Goal: Task Accomplishment & Management: Manage account settings

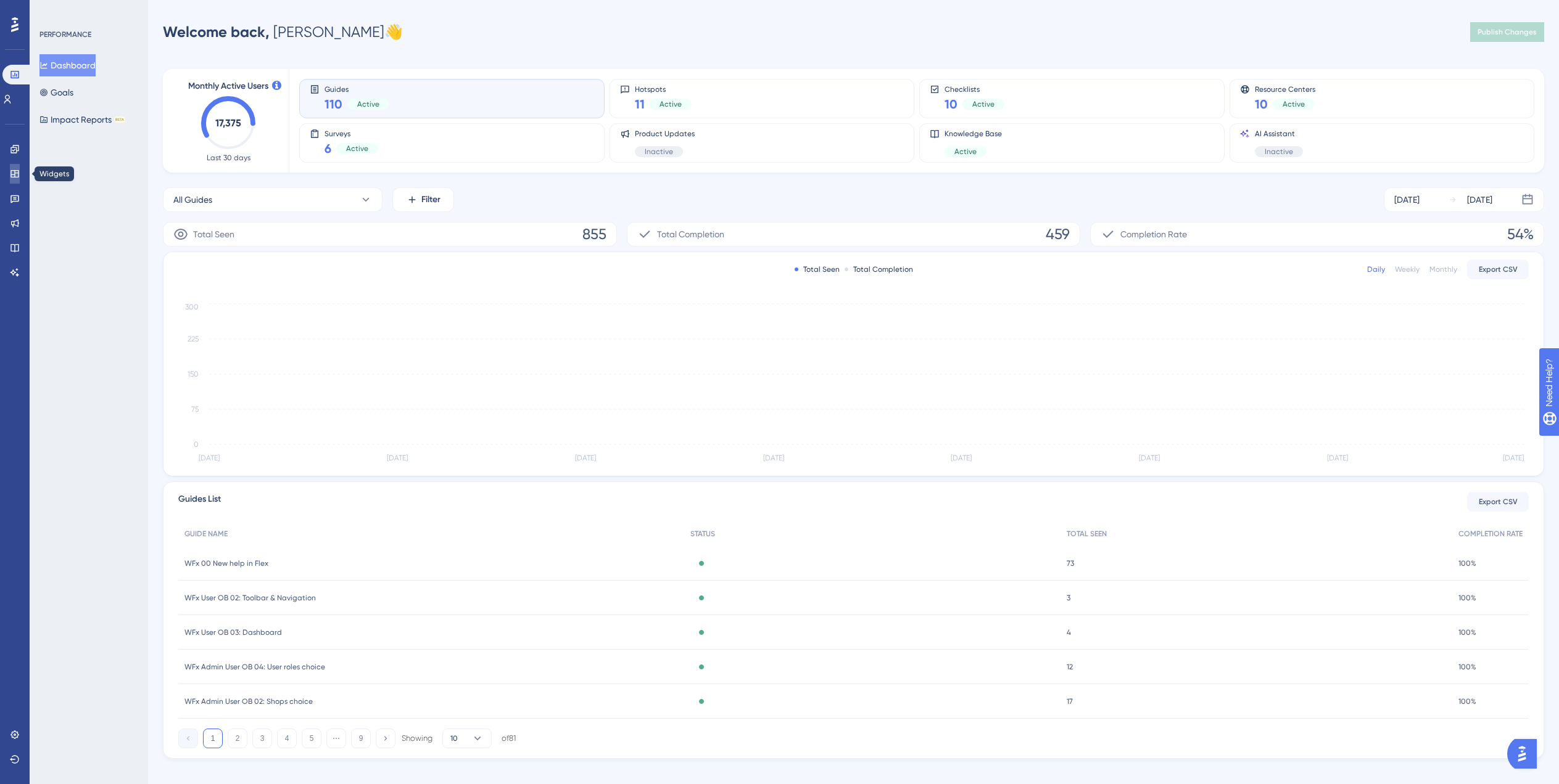
click at [18, 168] on link at bounding box center [14, 174] width 10 height 20
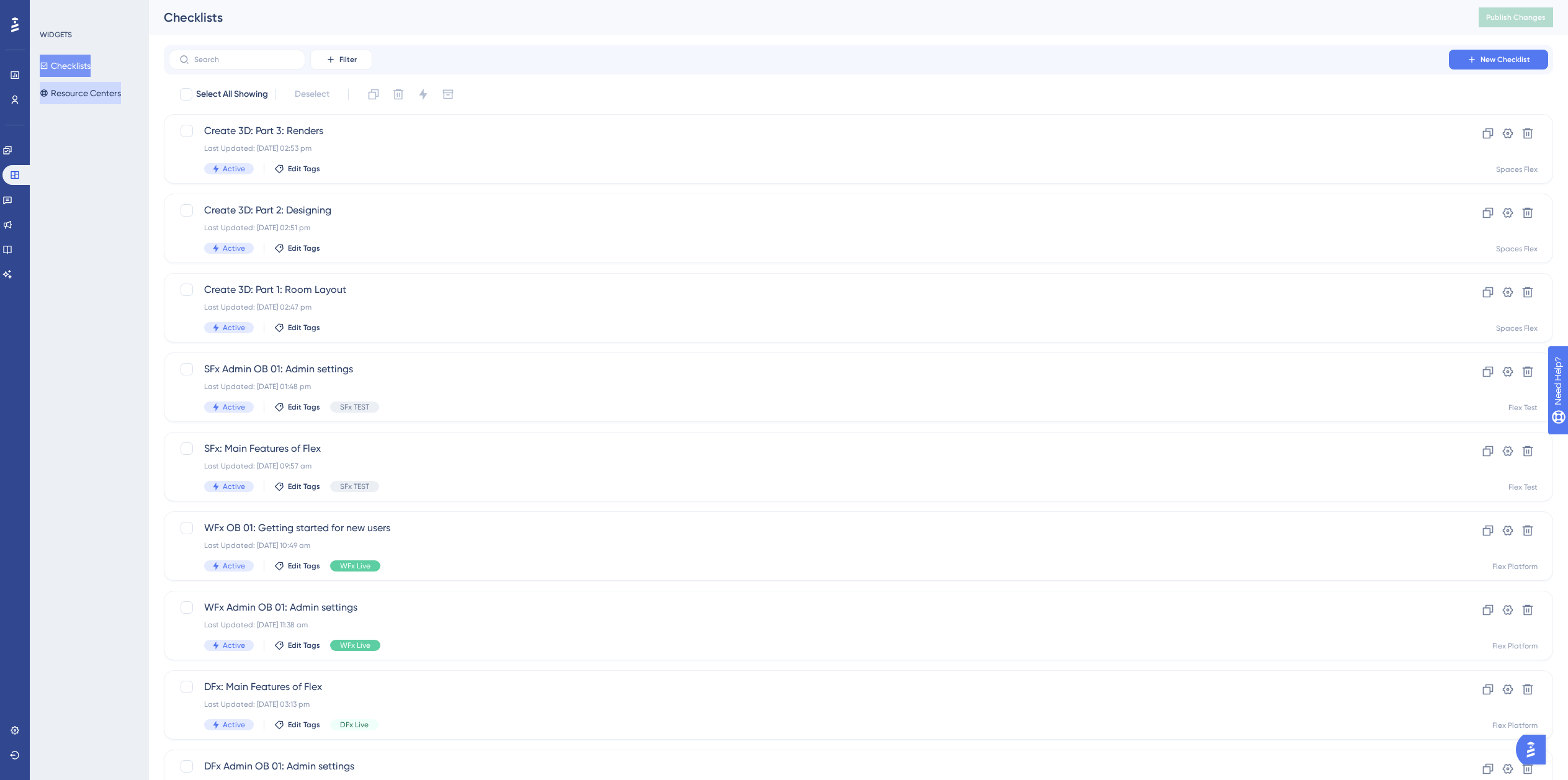
click at [90, 88] on button "Resource Centers" at bounding box center [80, 93] width 81 height 22
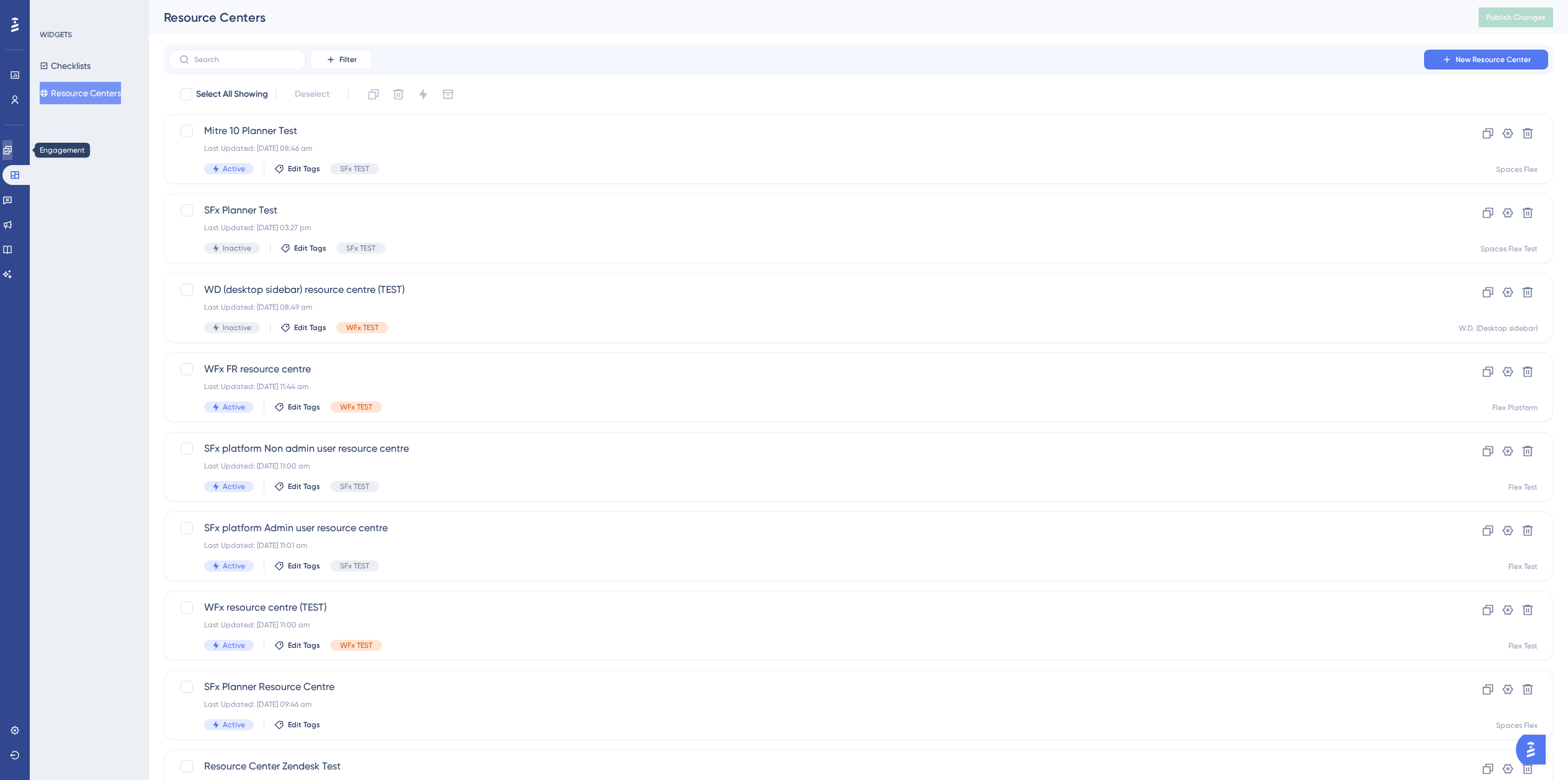
click at [9, 158] on link at bounding box center [7, 150] width 10 height 20
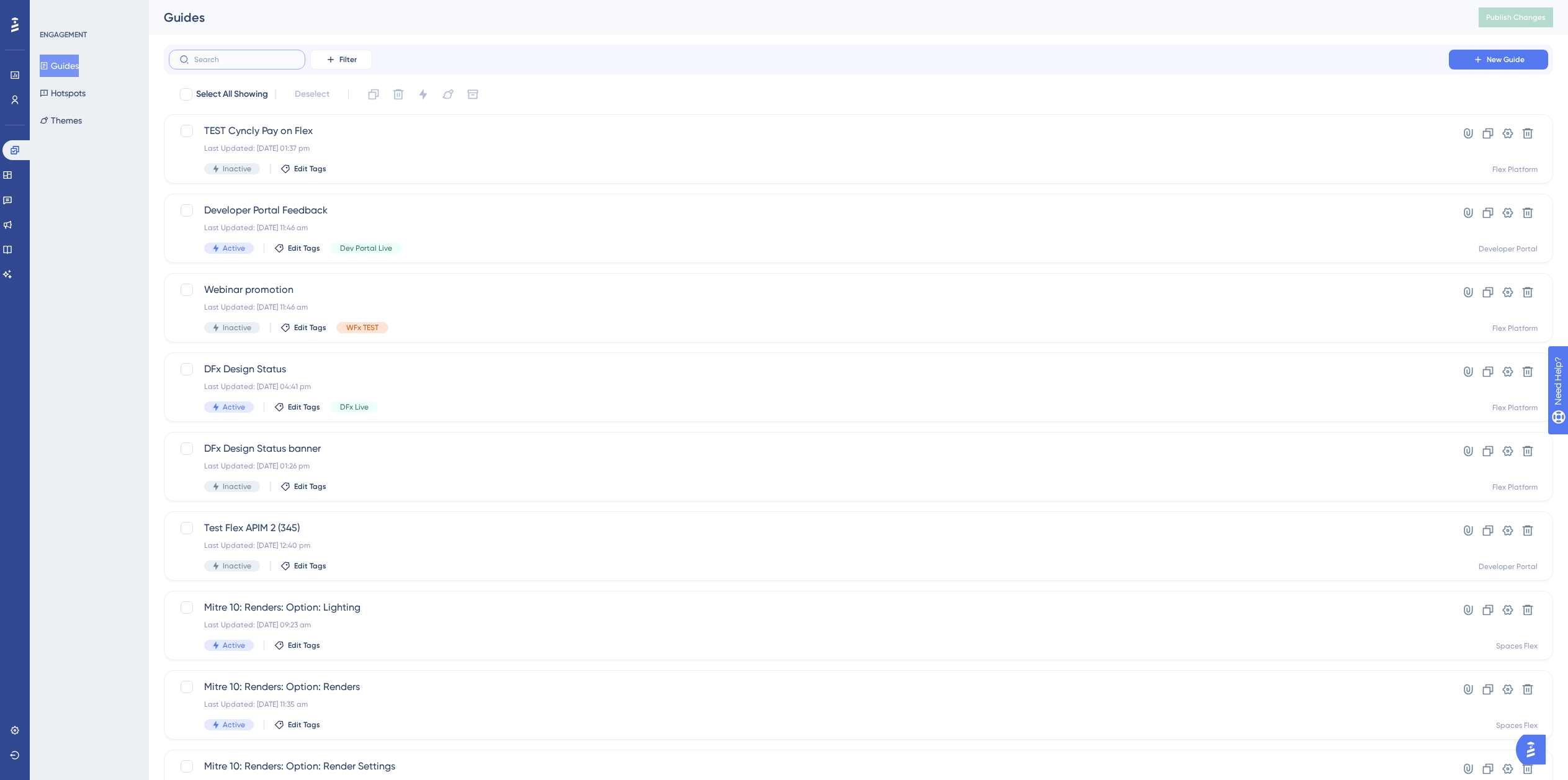
click at [262, 60] on input "text" at bounding box center [245, 59] width 101 height 9
type input "Mitre 10"
checkbox input "true"
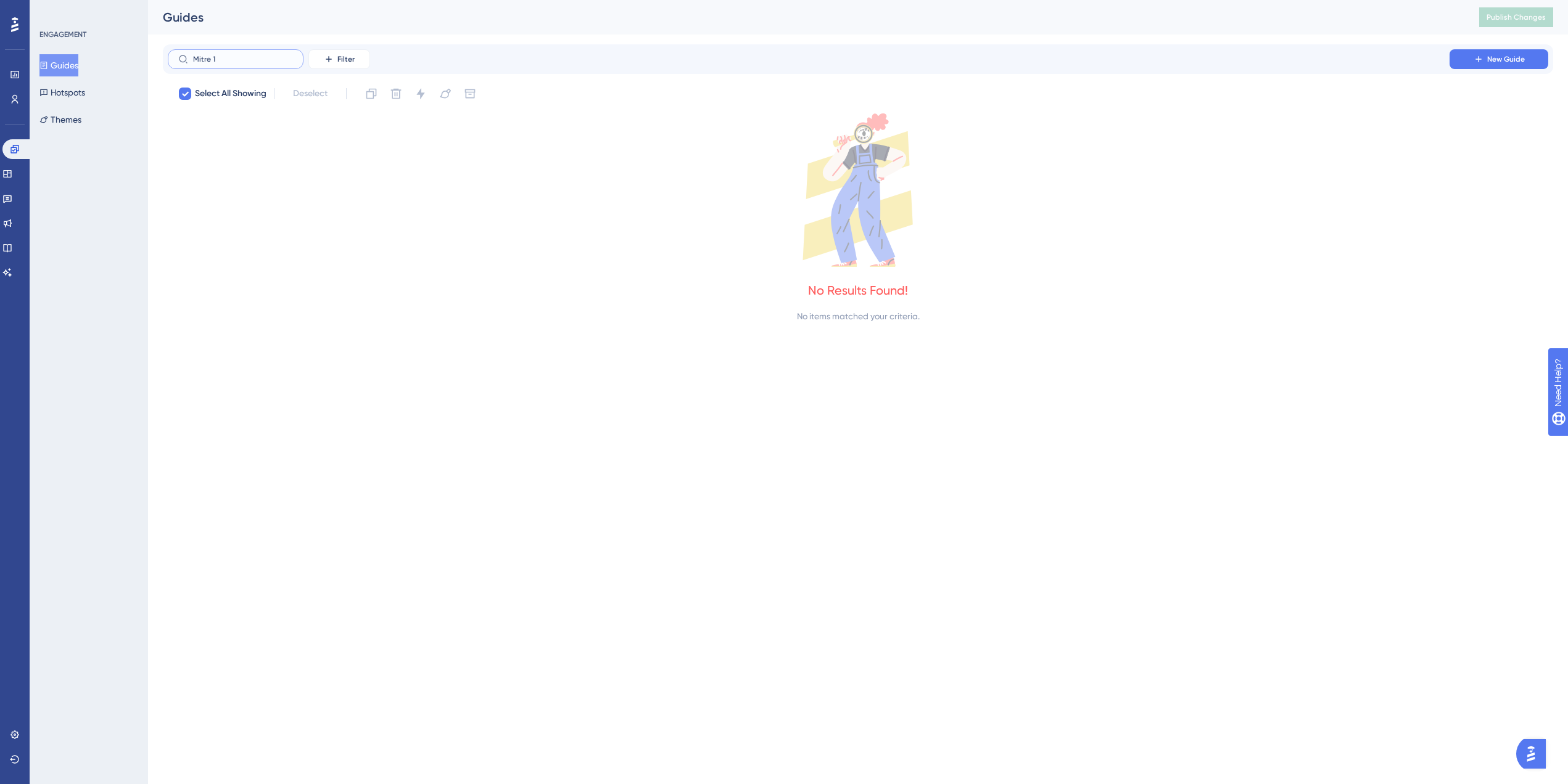
type input "Mitre"
checkbox input "false"
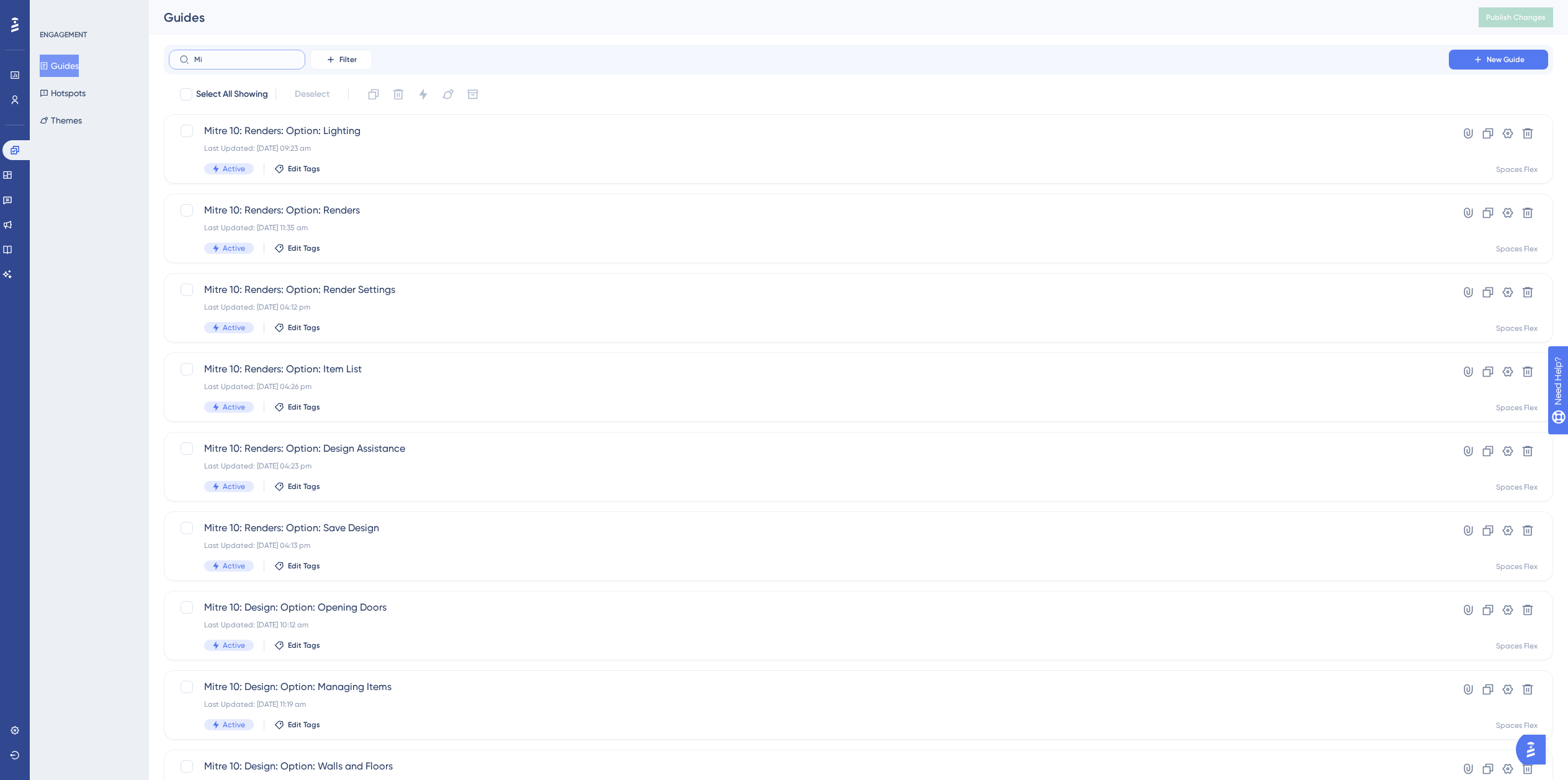
type input "M"
type input "Welcom"
click at [326, 136] on span "Mitre 10: Welcome Tour" at bounding box center [809, 131] width 1210 height 15
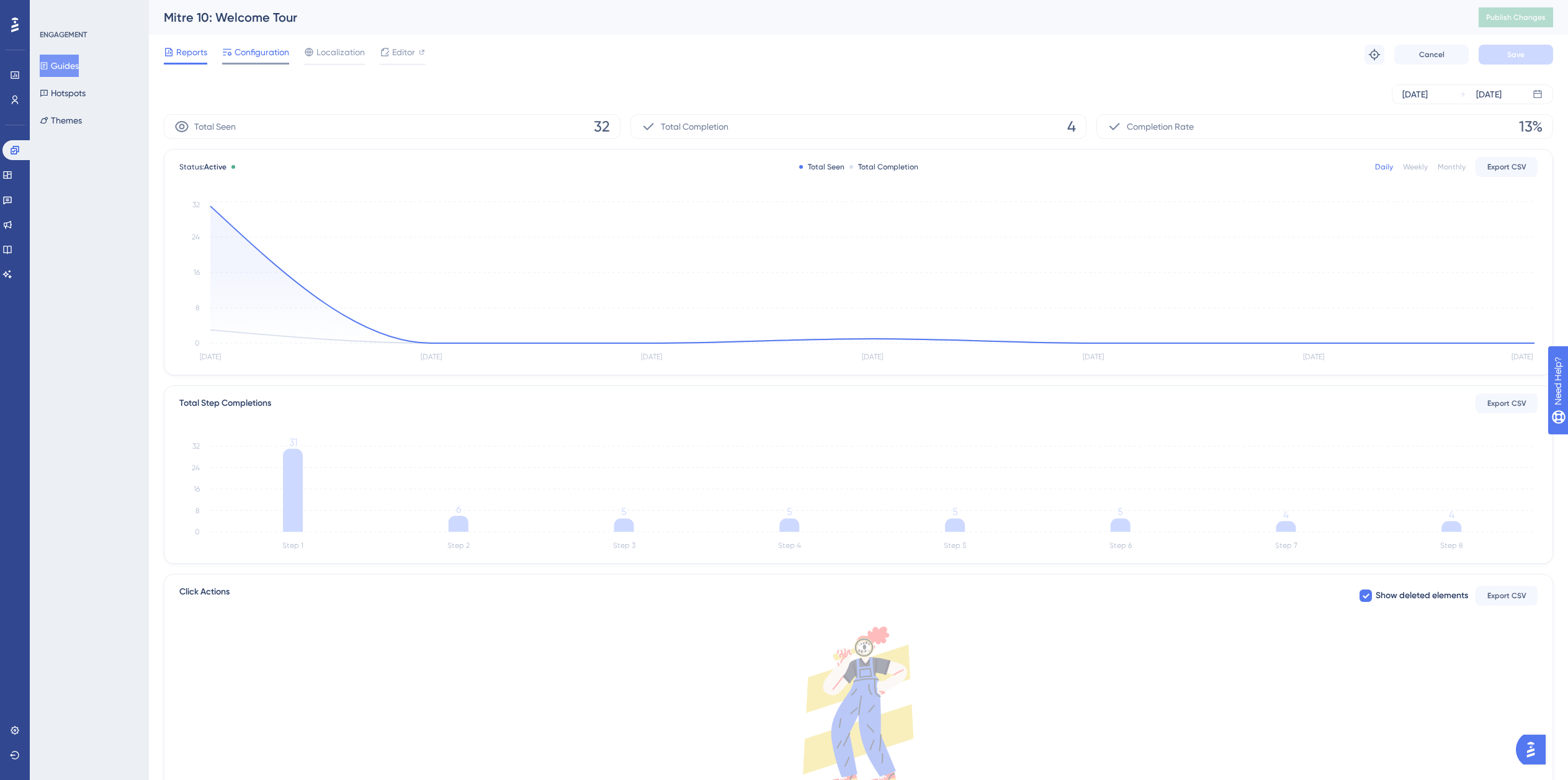
click at [253, 48] on span "Configuration" at bounding box center [262, 52] width 54 height 15
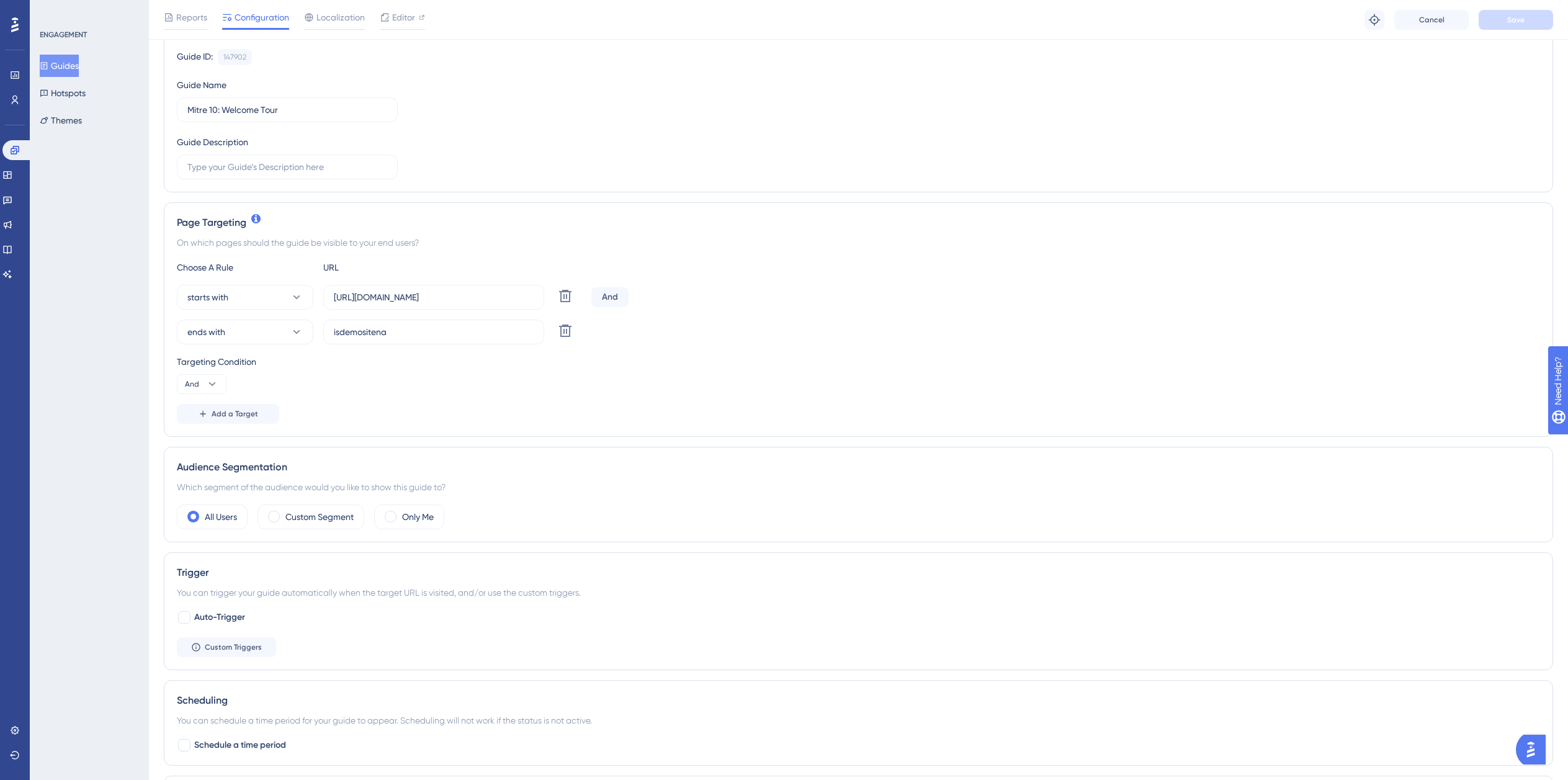
scroll to position [248, 0]
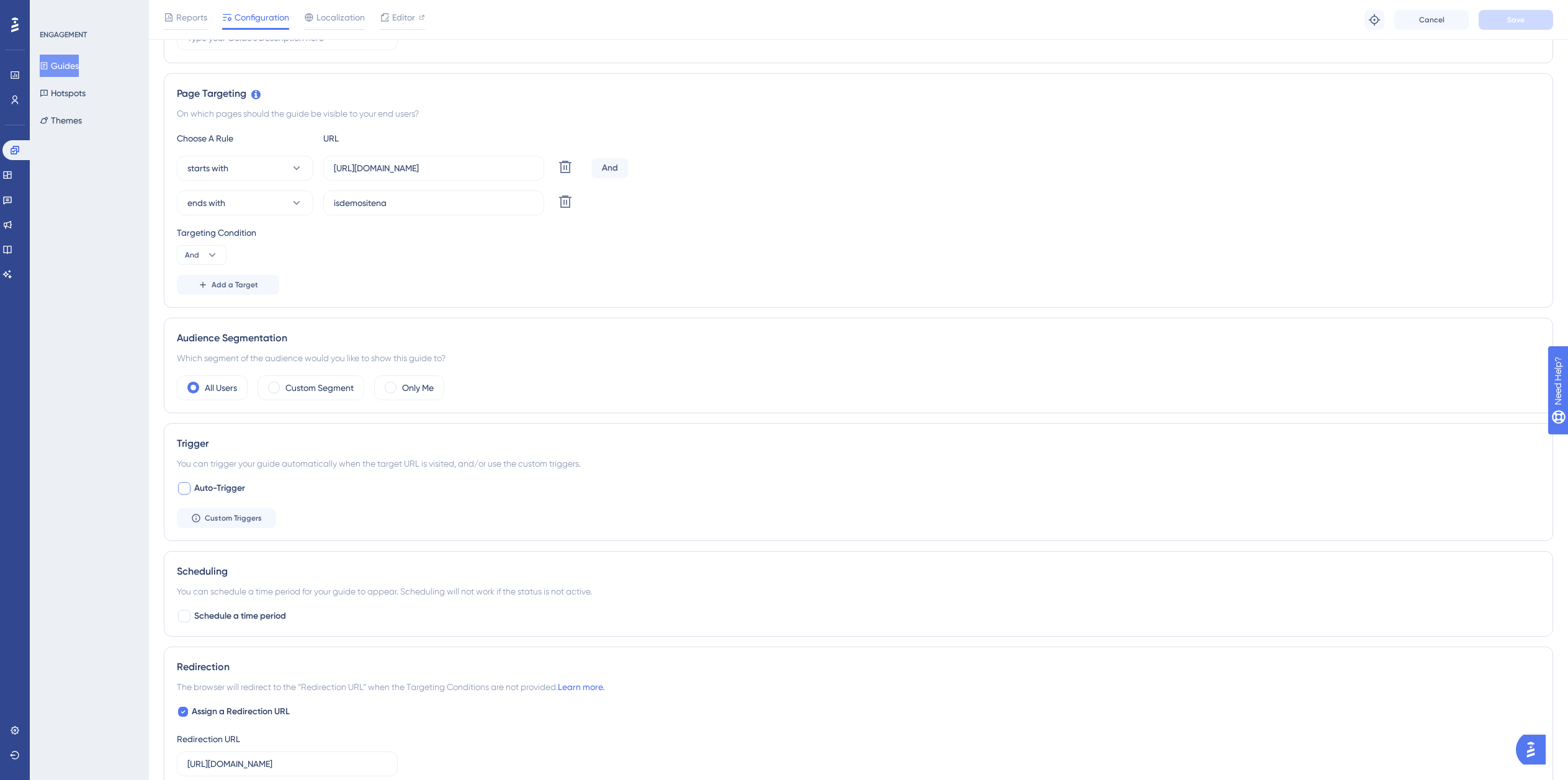
click at [244, 495] on span "Auto-Trigger" at bounding box center [220, 488] width 51 height 15
checkbox input "true"
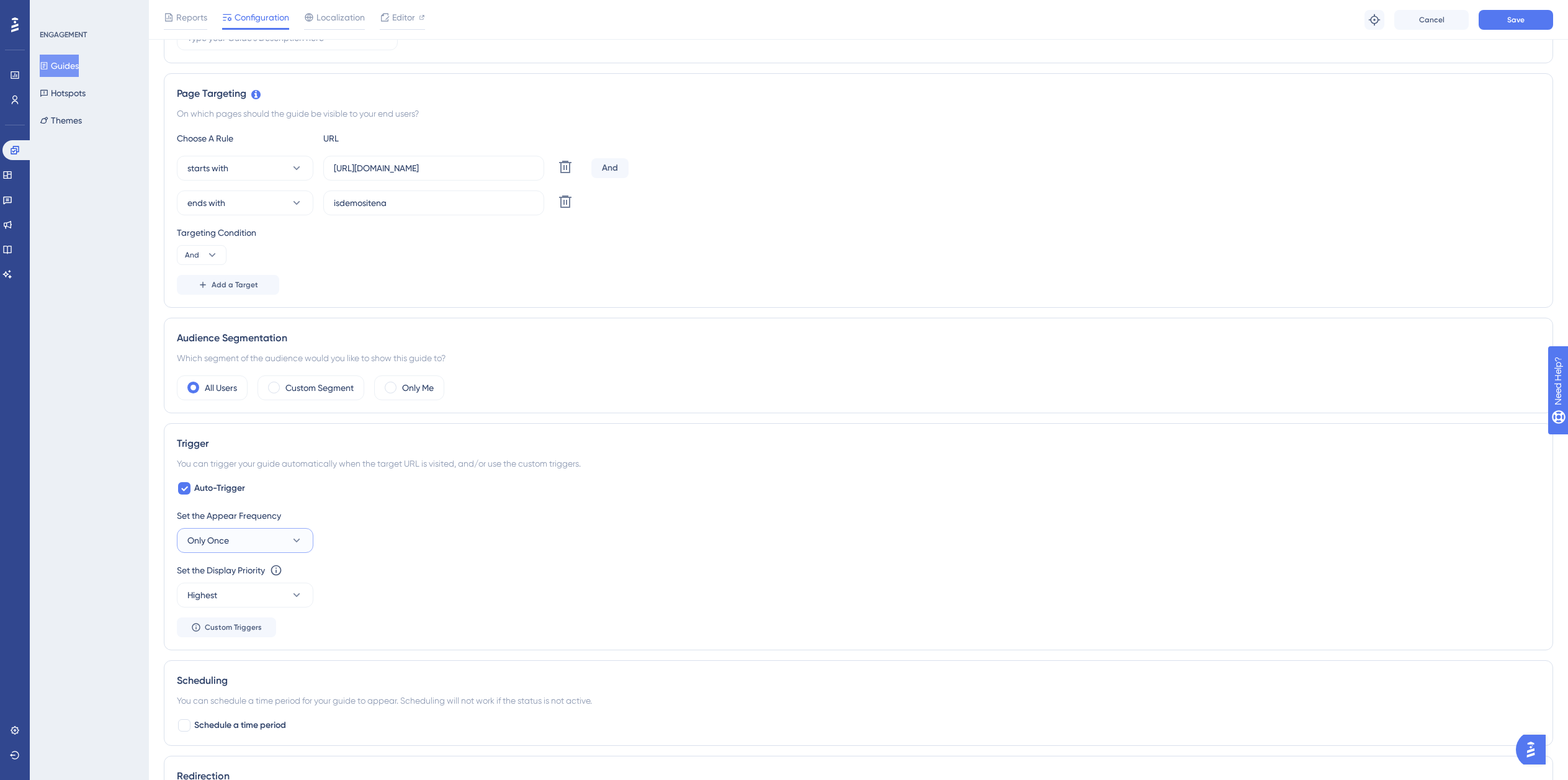
click at [265, 539] on button "Only Once" at bounding box center [245, 541] width 137 height 25
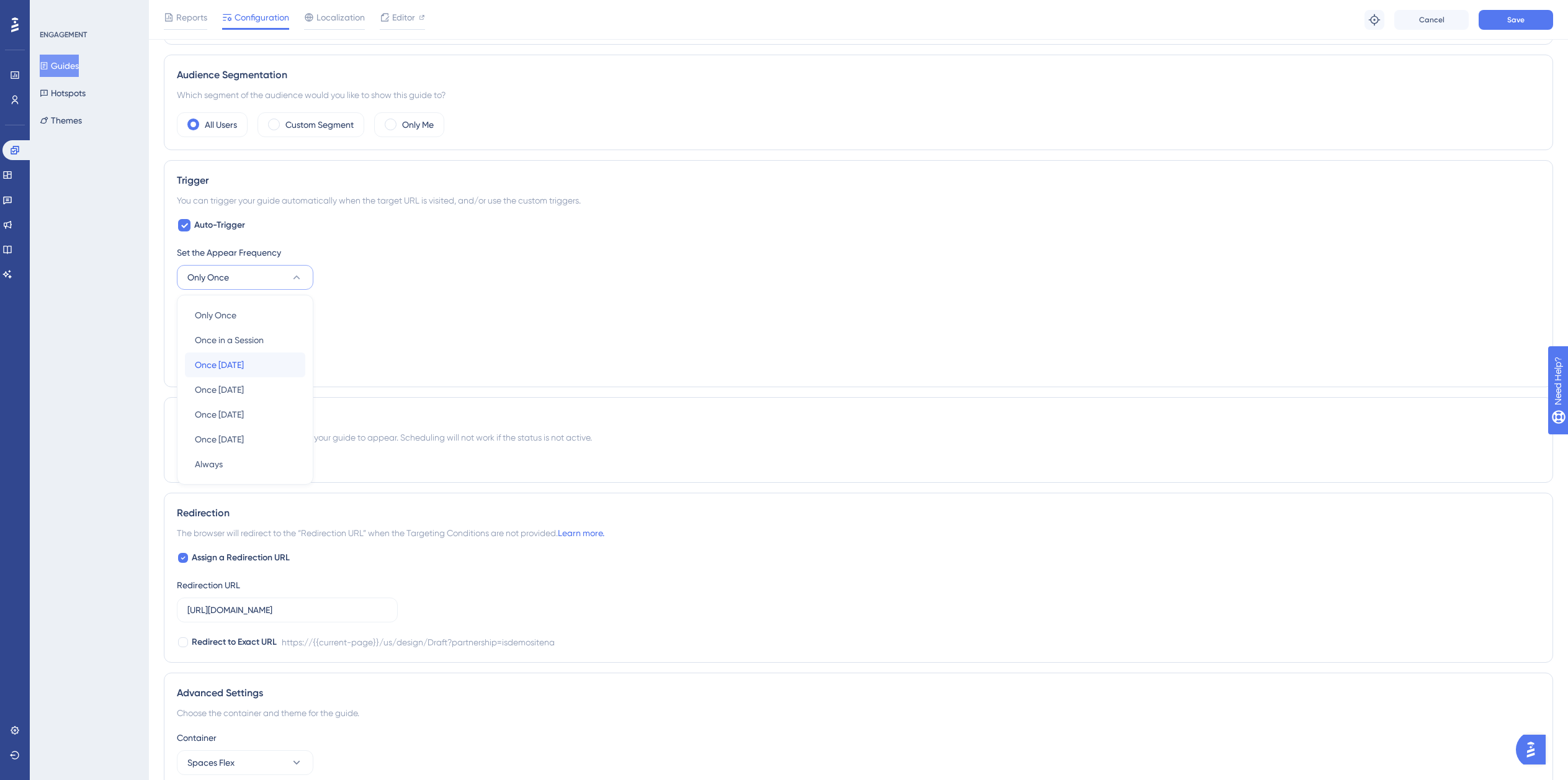
click at [241, 359] on span "Once [DATE]" at bounding box center [219, 364] width 49 height 15
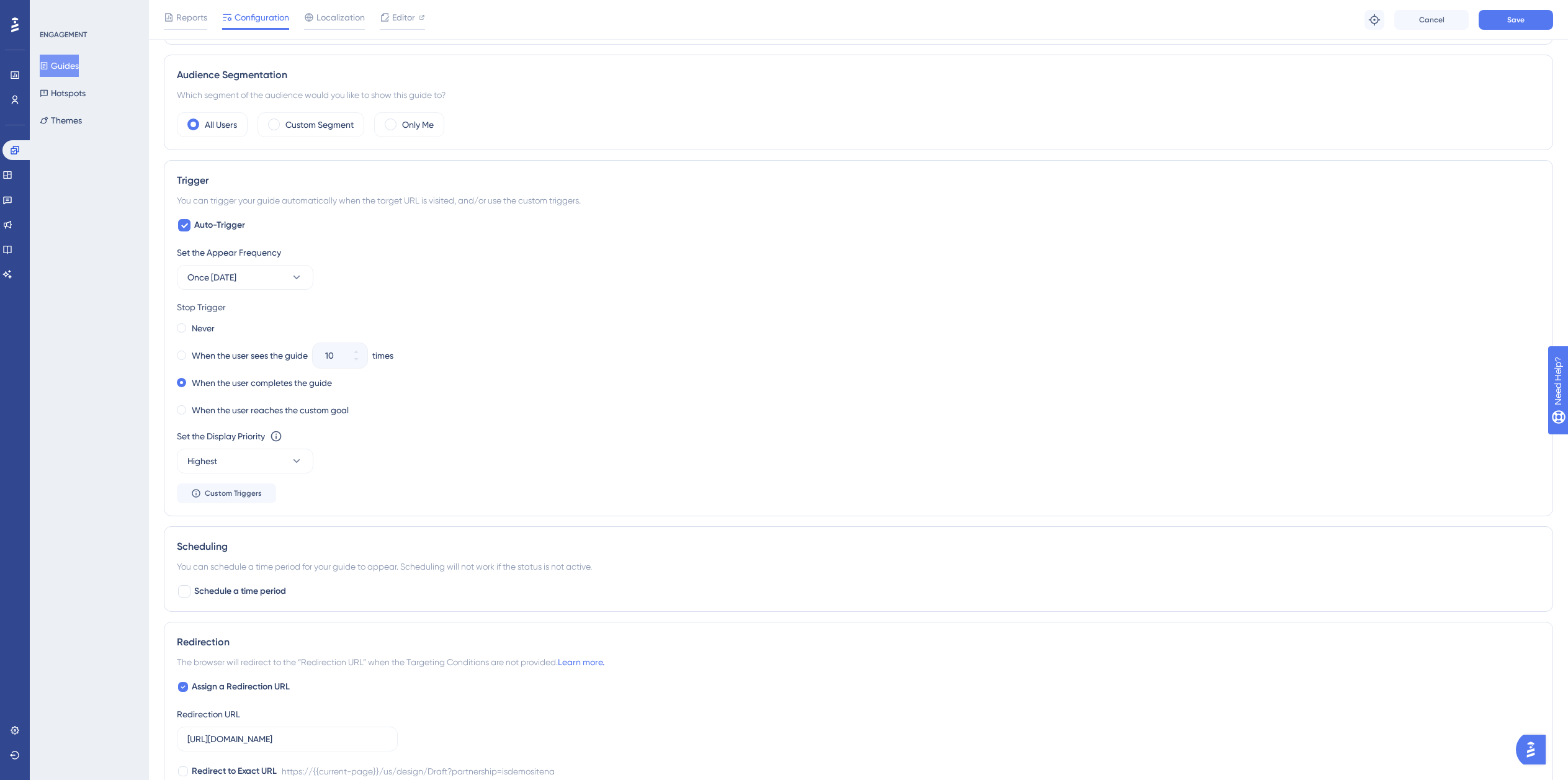
click at [250, 364] on div "Never When the user sees the guide 10 times When the user completes the guide W…" at bounding box center [858, 369] width 1363 height 99
click at [287, 385] on label "When the user completes the guide" at bounding box center [262, 383] width 140 height 15
click at [389, 397] on div "Never When the user sees the guide 10 times When the user completes the guide W…" at bounding box center [858, 369] width 1363 height 99
click at [1536, 28] on button "Save" at bounding box center [1516, 20] width 75 height 20
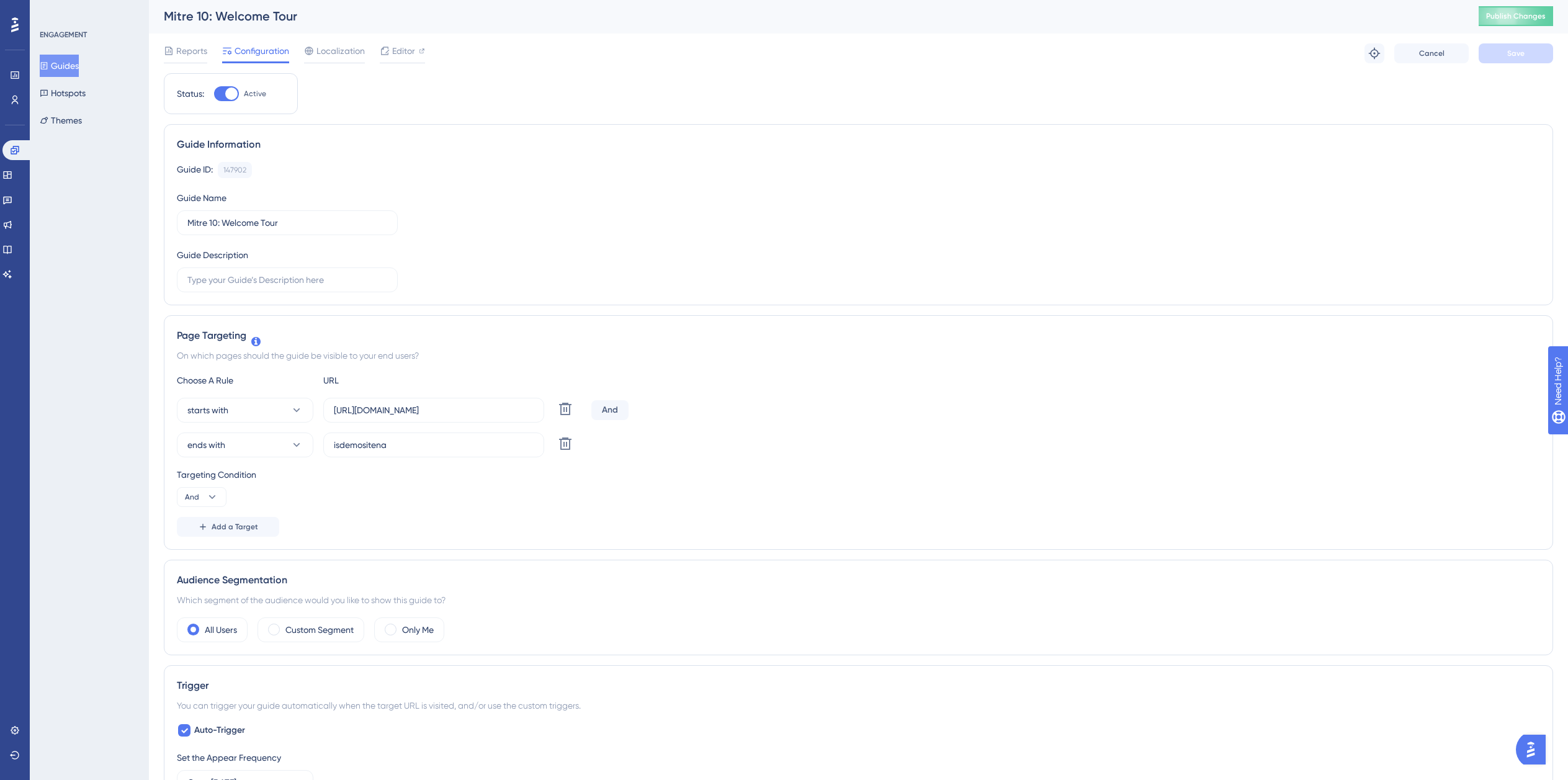
scroll to position [0, 0]
click at [1513, 20] on button "Publish Changes" at bounding box center [1516, 17] width 75 height 20
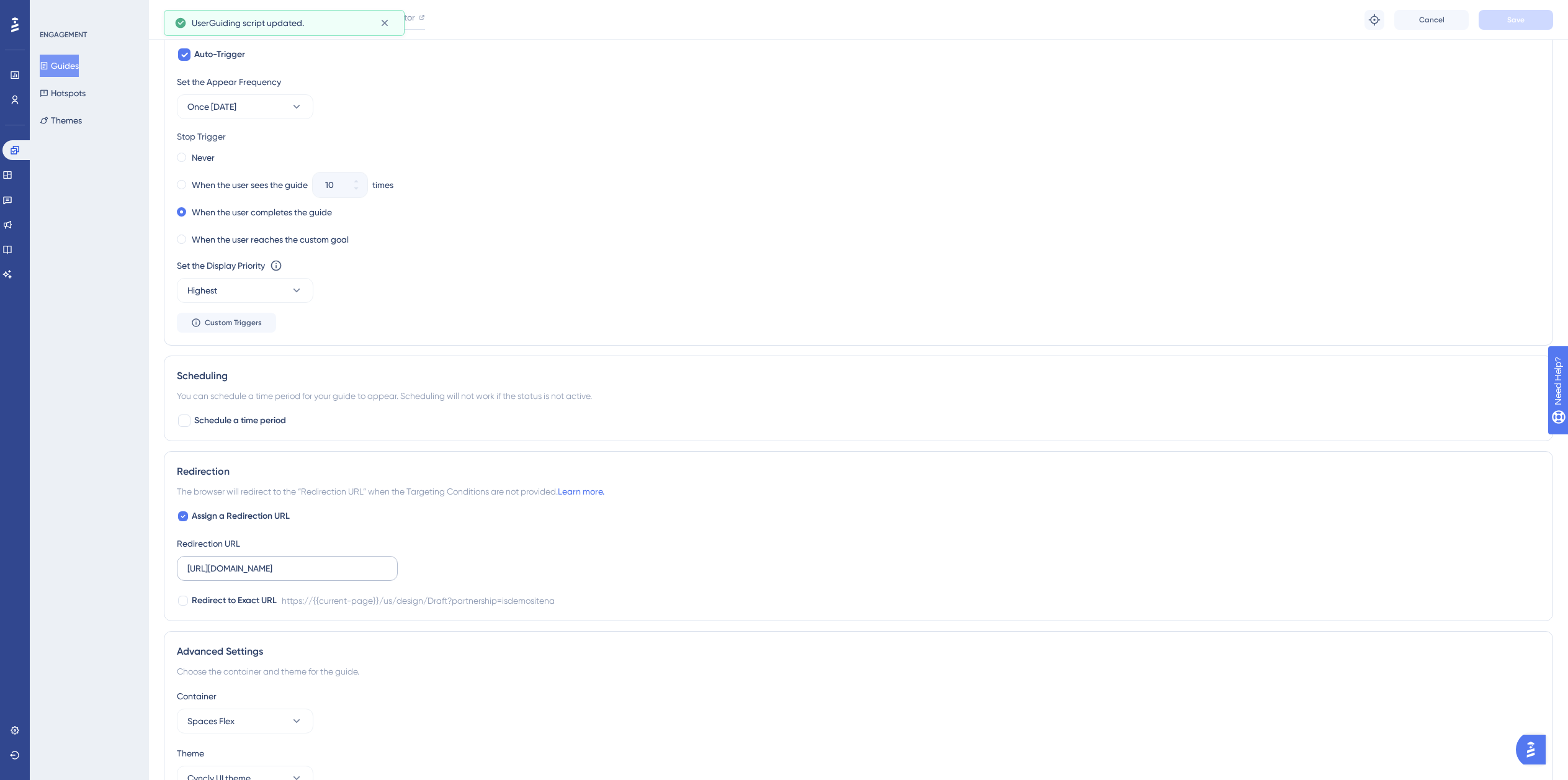
scroll to position [682, 0]
click at [311, 573] on input "[URL][DOMAIN_NAME]" at bounding box center [287, 567] width 200 height 14
click at [66, 62] on button "Guides" at bounding box center [60, 65] width 39 height 22
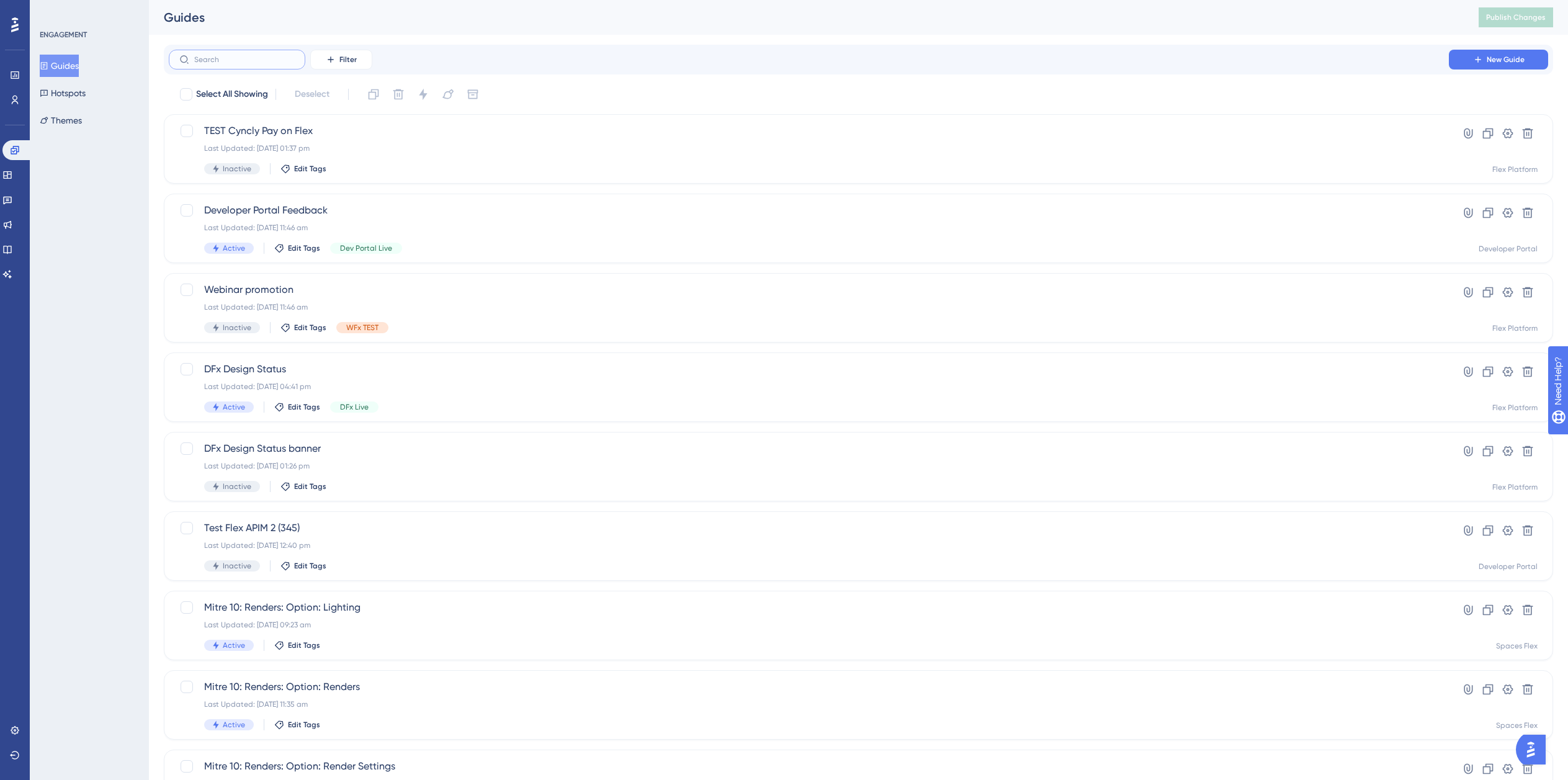
click at [235, 60] on input "text" at bounding box center [245, 59] width 101 height 9
type input "Mitre 0"
checkbox input "true"
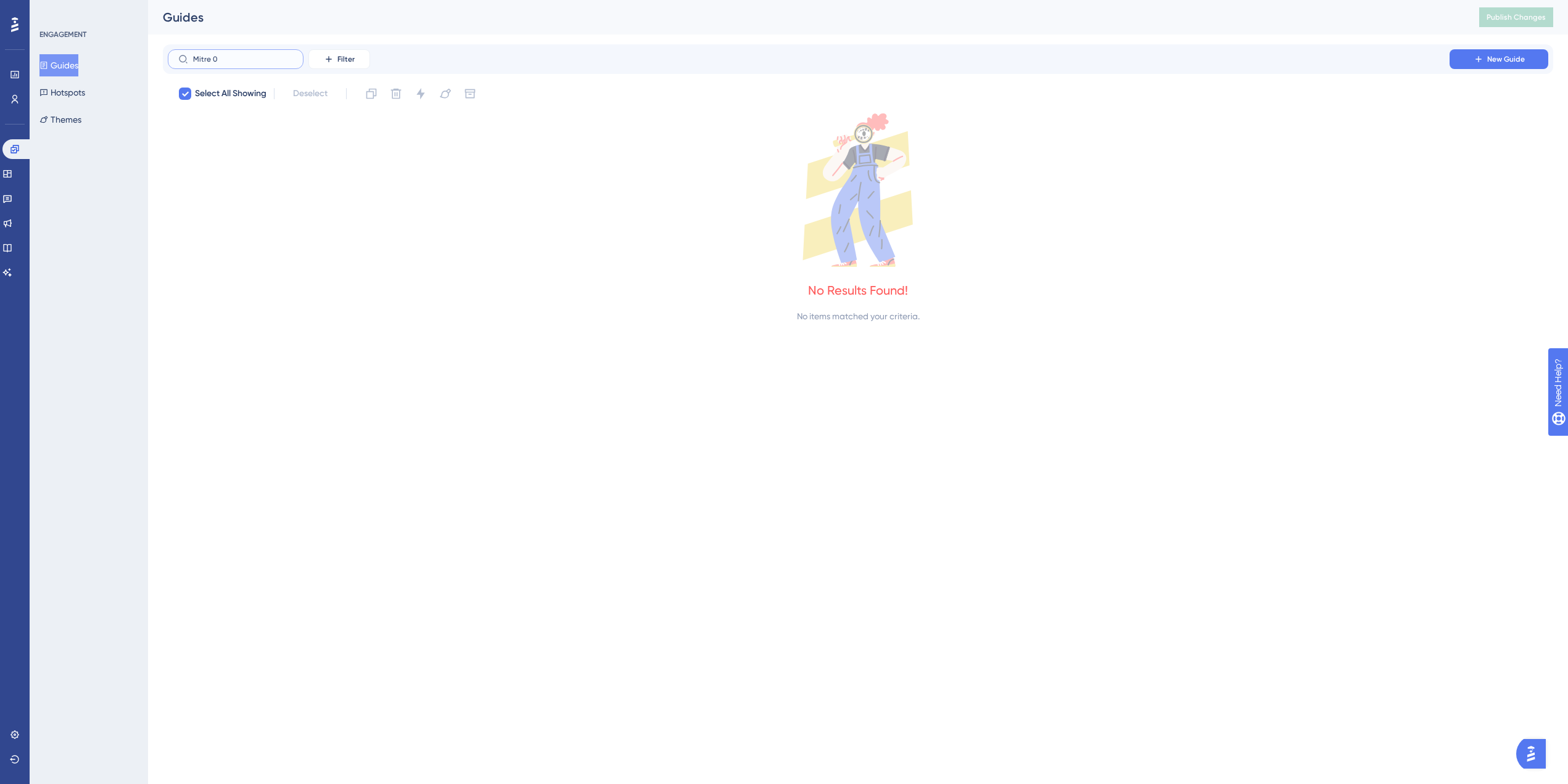
type input "Mitre"
checkbox input "false"
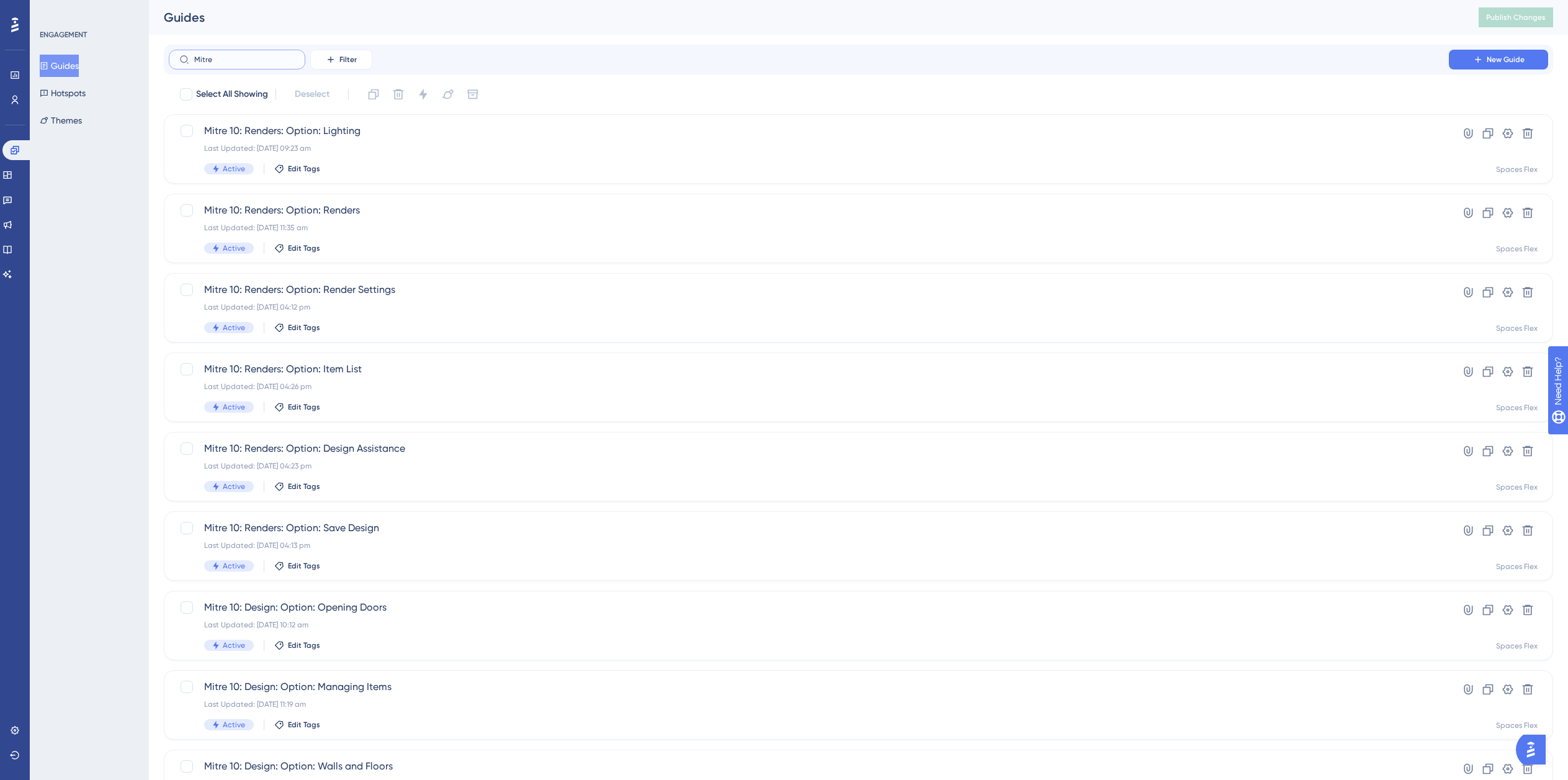
drag, startPoint x: 212, startPoint y: 57, endPoint x: -141, endPoint y: 58, distance: 353.0
click at [0, 0] on html "Performance Users Engagement Widgets Feedback Product Updates Knowledge Base AI…" at bounding box center [784, 0] width 1568 height 0
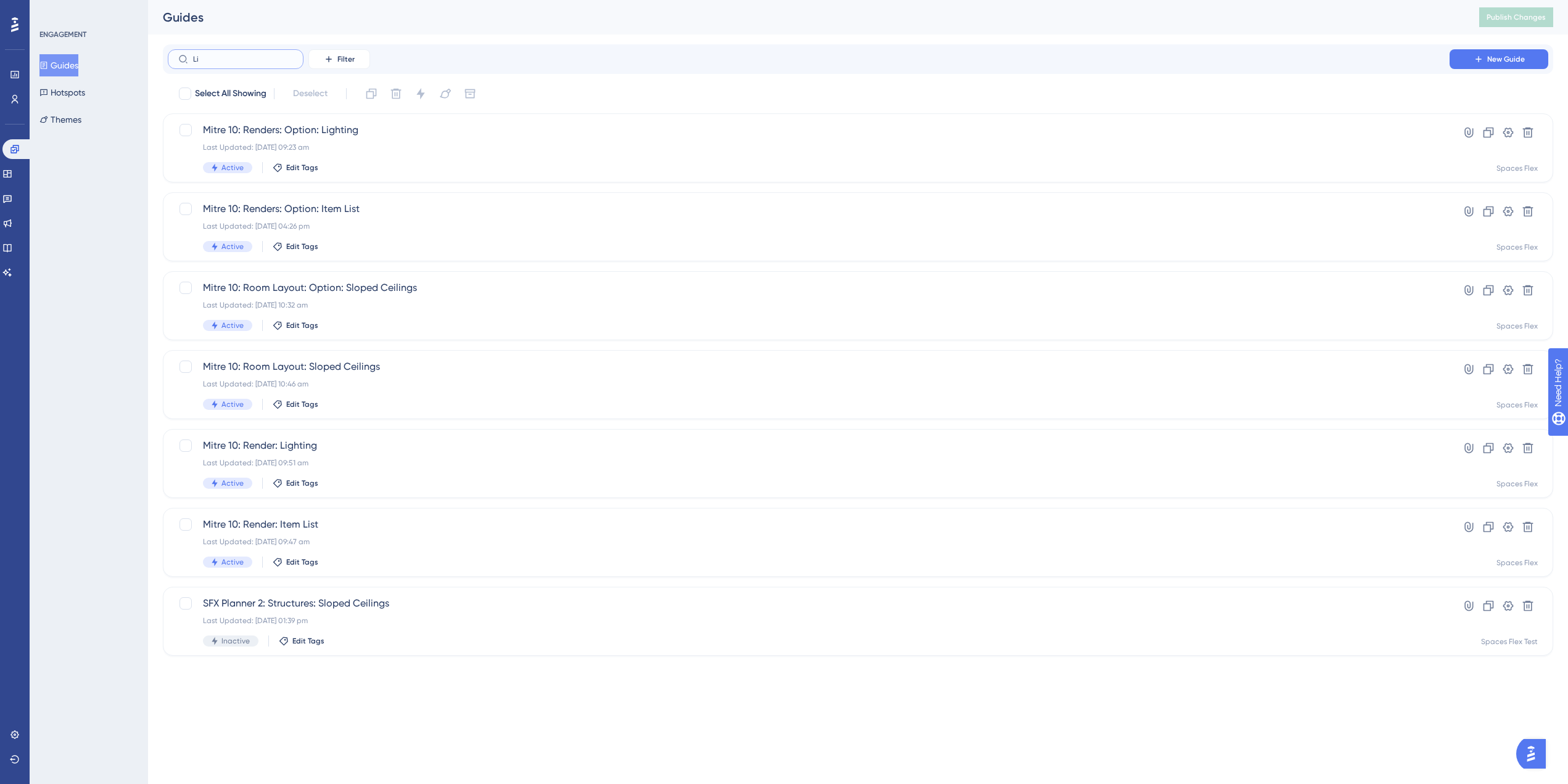
type input "L"
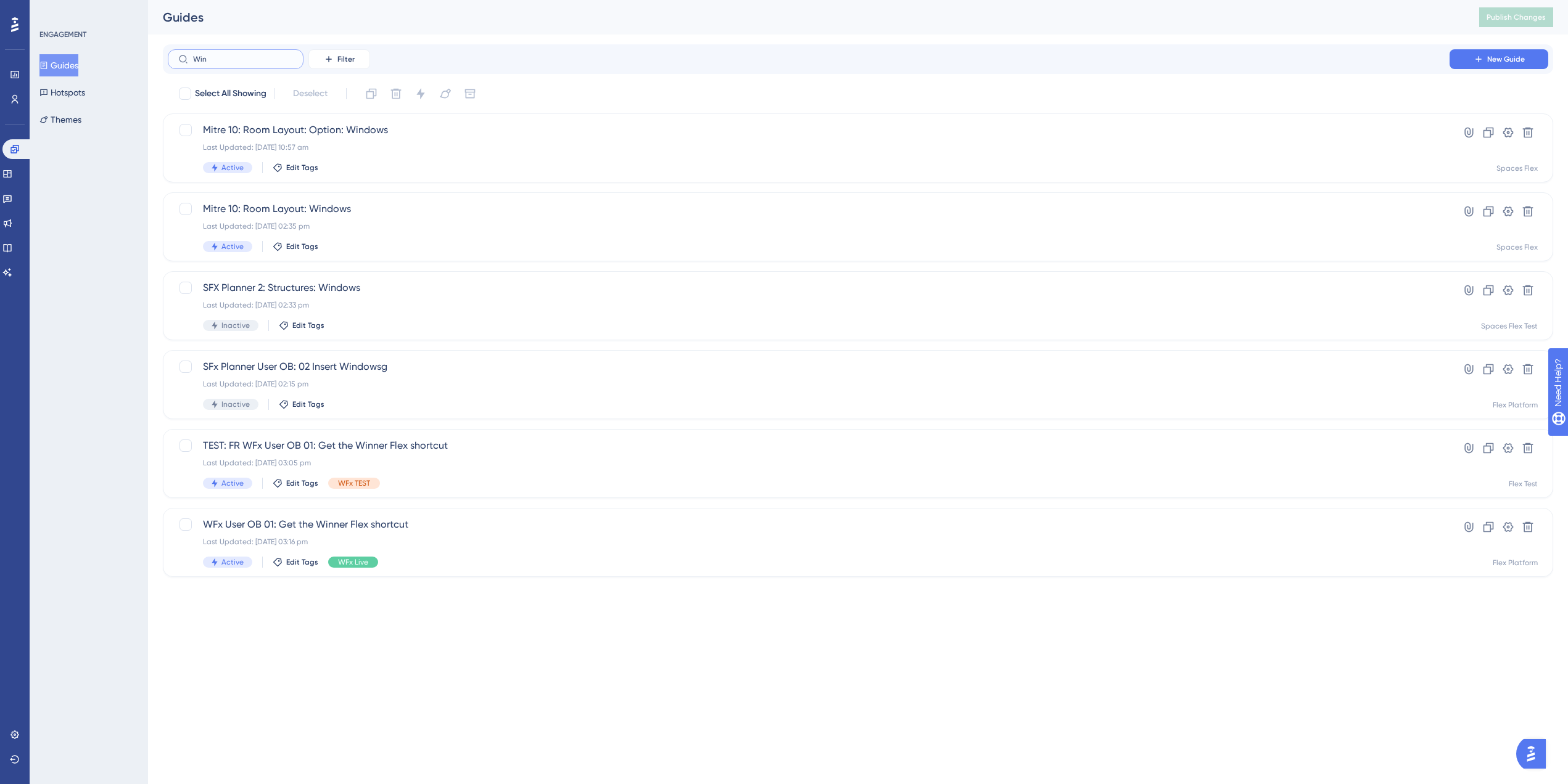
type input "Wino"
checkbox input "true"
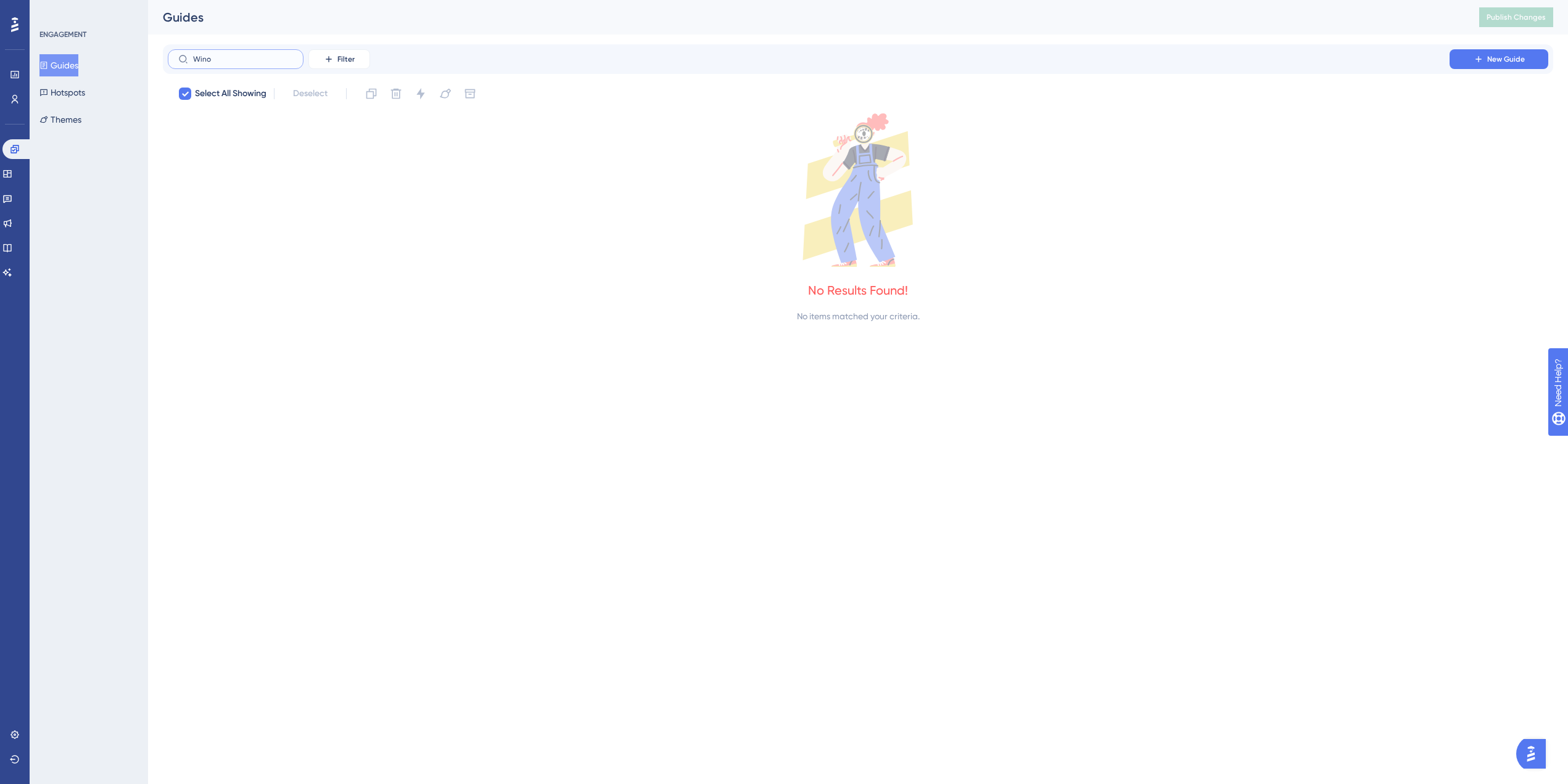
type input "Win"
checkbox input "false"
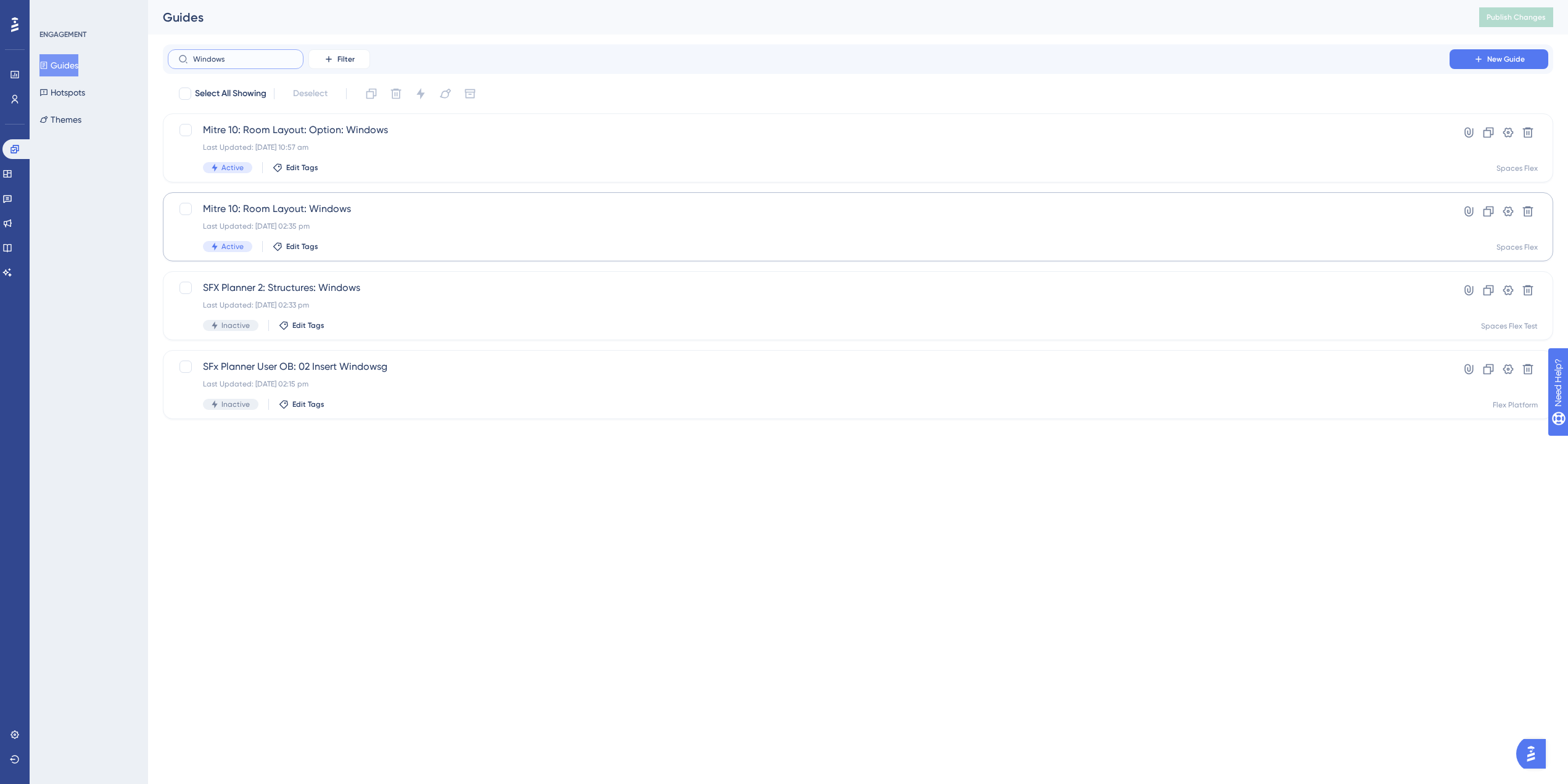
type input "Windows"
click at [403, 230] on div "Last Updated: [DATE] 02:35 pm" at bounding box center [808, 226] width 1212 height 10
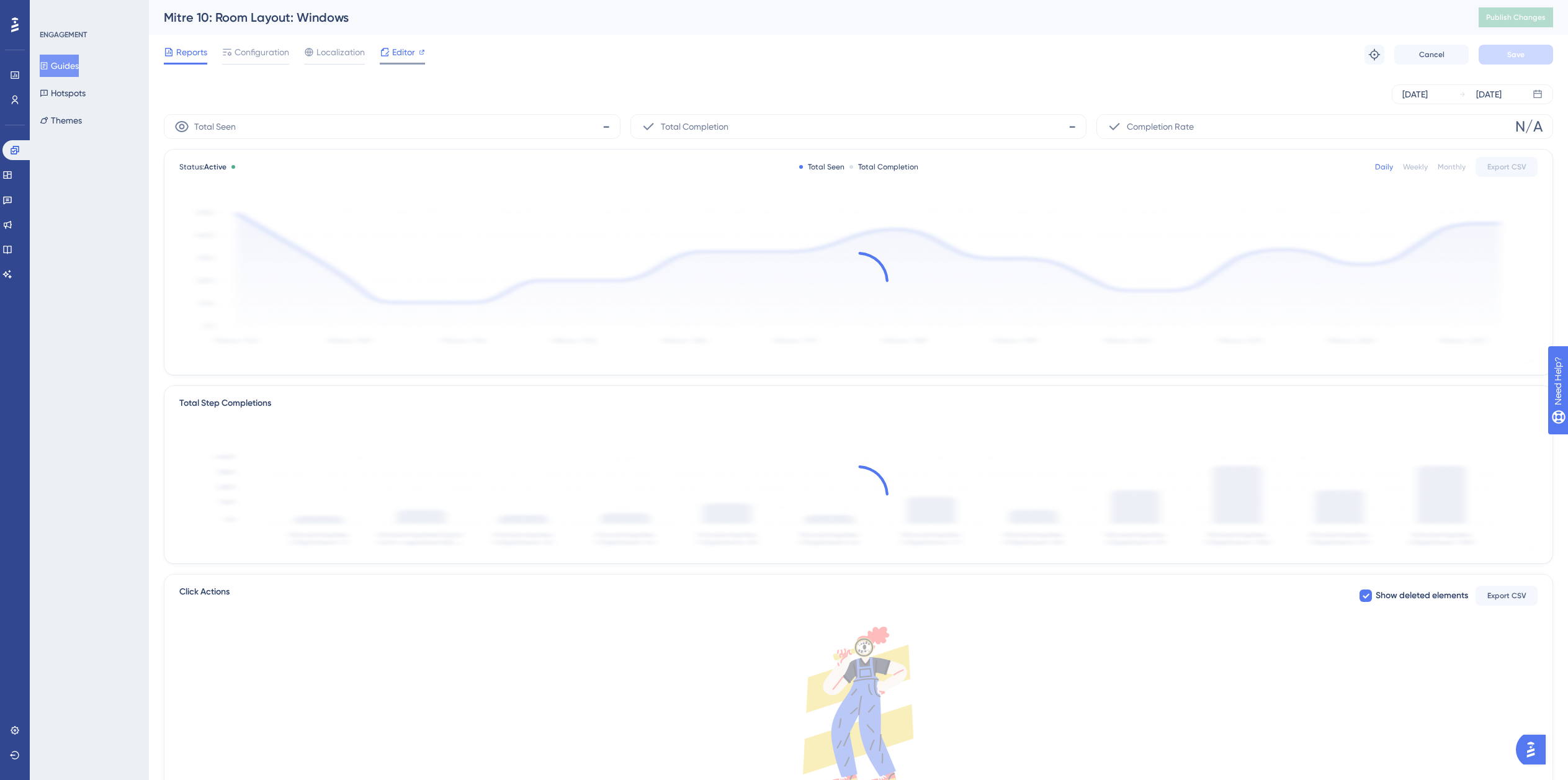
click at [396, 52] on span "Editor" at bounding box center [403, 52] width 23 height 15
